Goal: Task Accomplishment & Management: Use online tool/utility

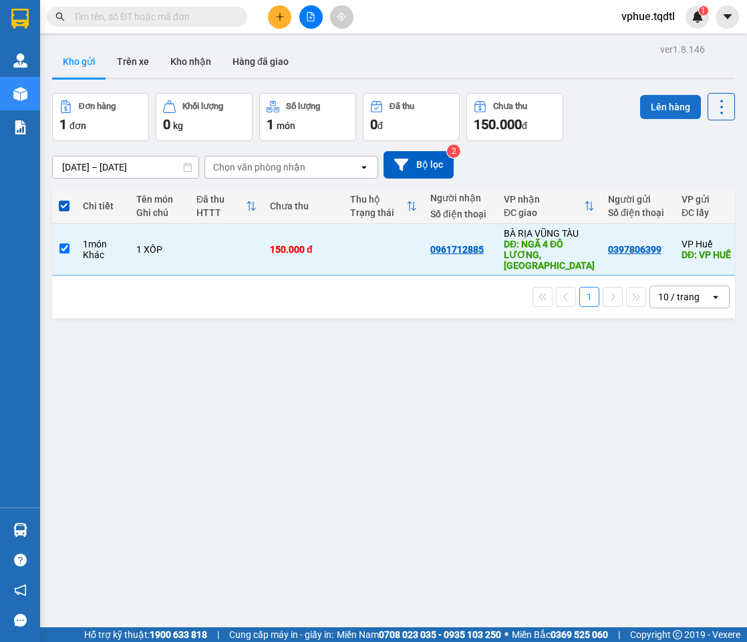
click at [658, 110] on button "Lên hàng" at bounding box center [670, 107] width 61 height 24
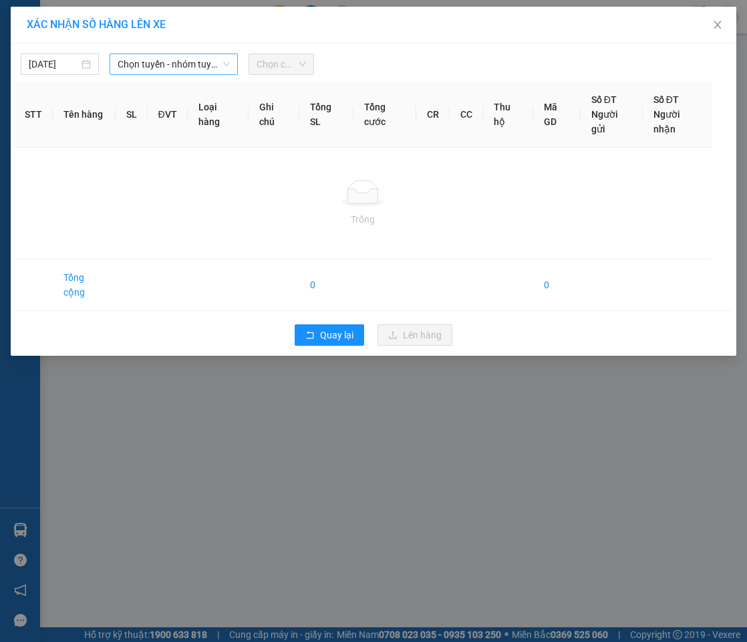
click at [217, 65] on span "Chọn tuyến - nhóm tuyến" at bounding box center [174, 64] width 113 height 20
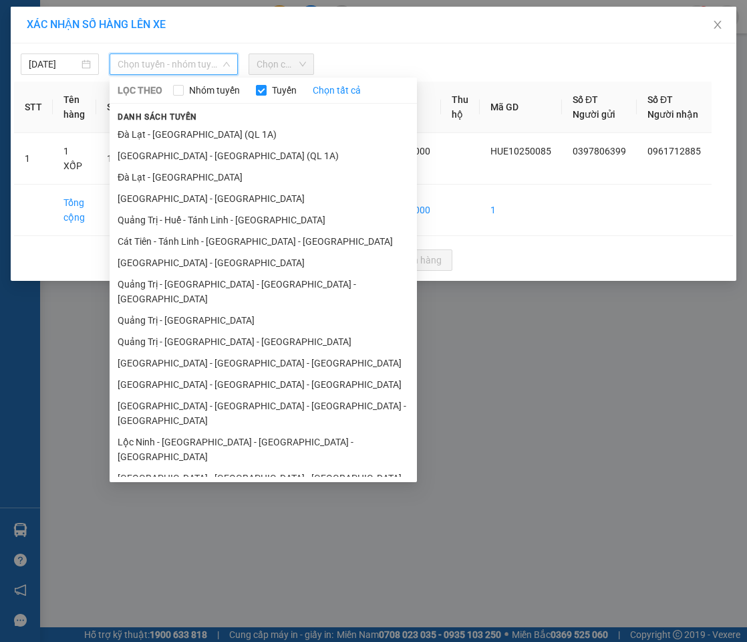
drag, startPoint x: 273, startPoint y: 281, endPoint x: 356, endPoint y: 104, distance: 195.2
click at [274, 281] on li "Quảng Trị - [GEOGRAPHIC_DATA] - [GEOGRAPHIC_DATA] - [GEOGRAPHIC_DATA]" at bounding box center [263, 291] width 307 height 36
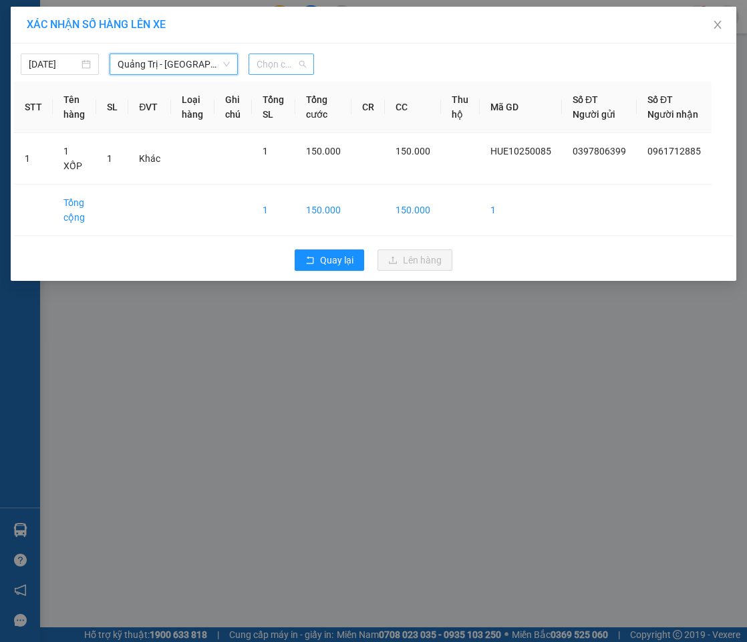
click at [267, 61] on span "Chọn chuyến" at bounding box center [281, 64] width 49 height 20
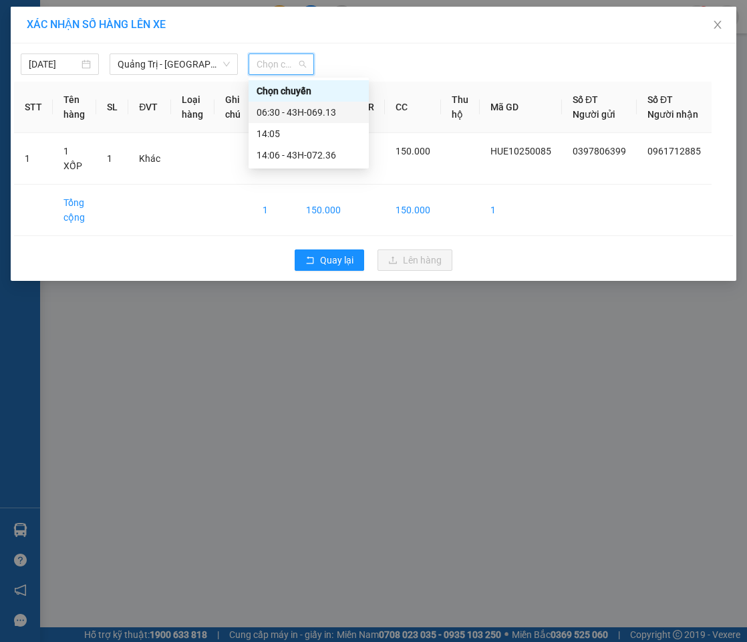
click at [289, 115] on div "06:30 - 43H-069.13" at bounding box center [309, 112] width 104 height 15
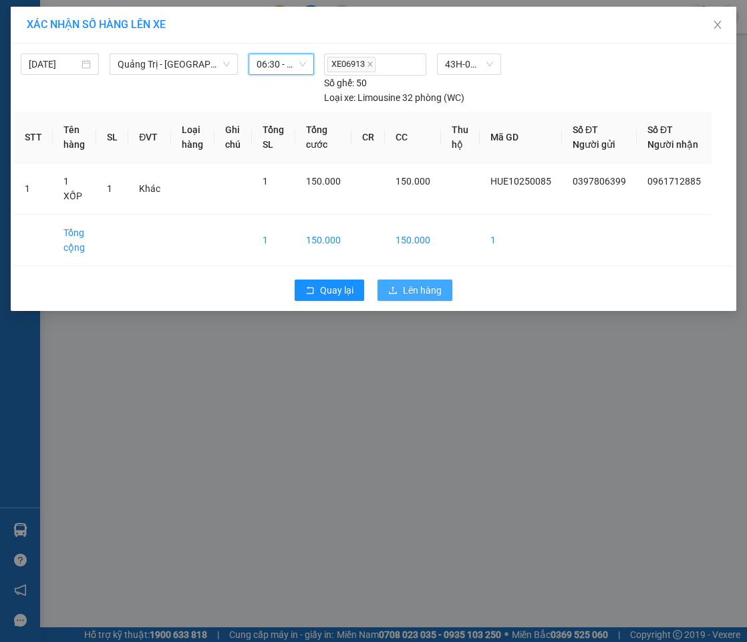
click at [416, 295] on span "Lên hàng" at bounding box center [422, 290] width 39 height 15
